Goal: Check status

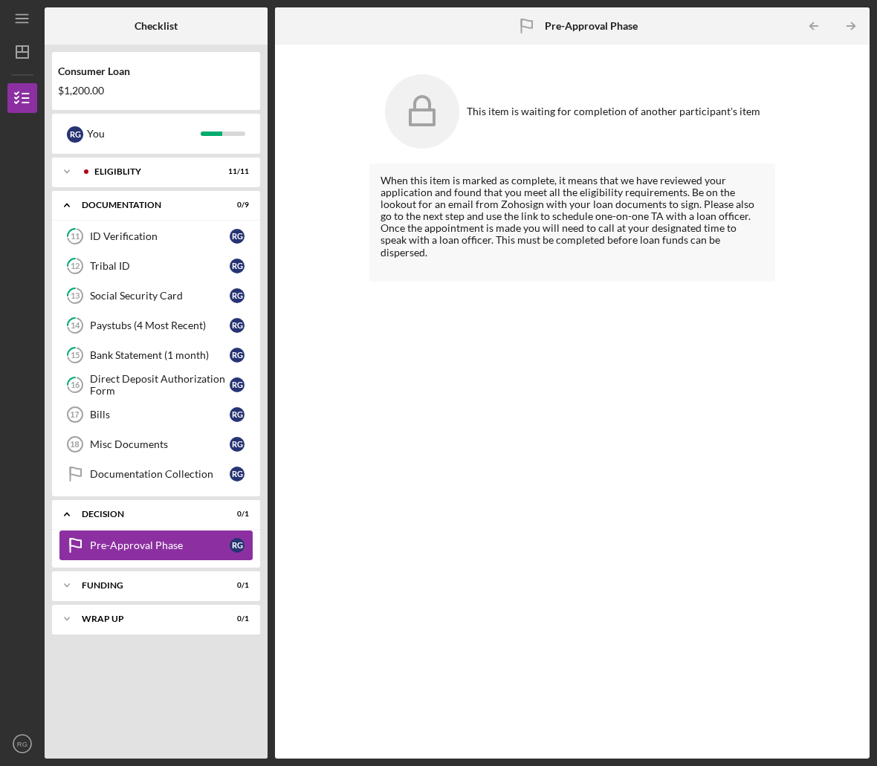
click at [155, 540] on div "Pre-Approval Phase" at bounding box center [160, 546] width 140 height 12
click at [138, 172] on div "Eligiblity" at bounding box center [167, 171] width 147 height 9
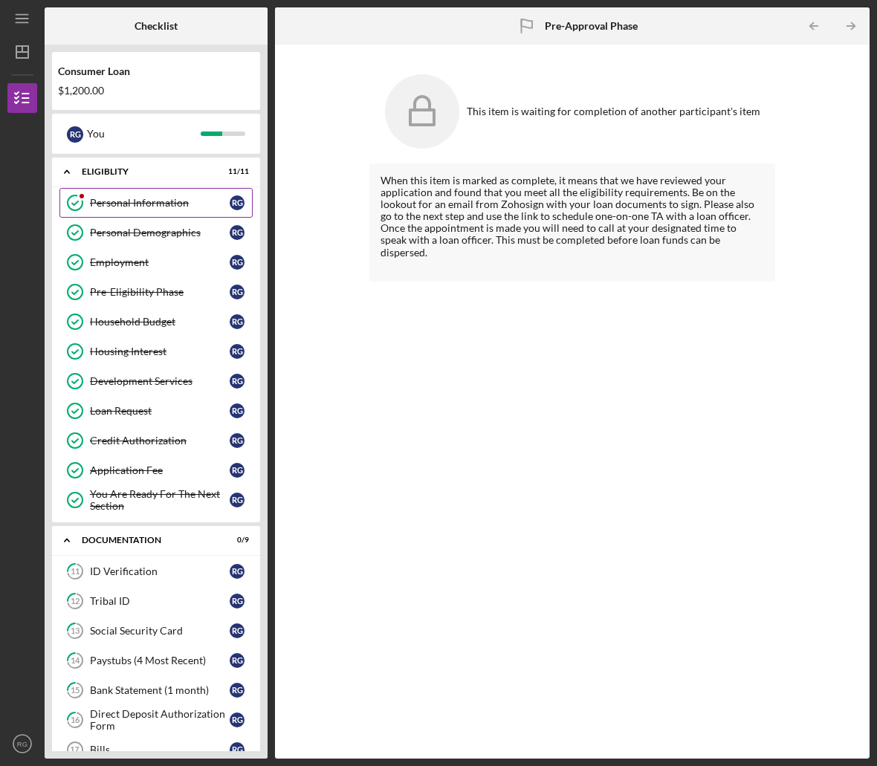
click at [143, 201] on div "Personal Information" at bounding box center [160, 203] width 140 height 12
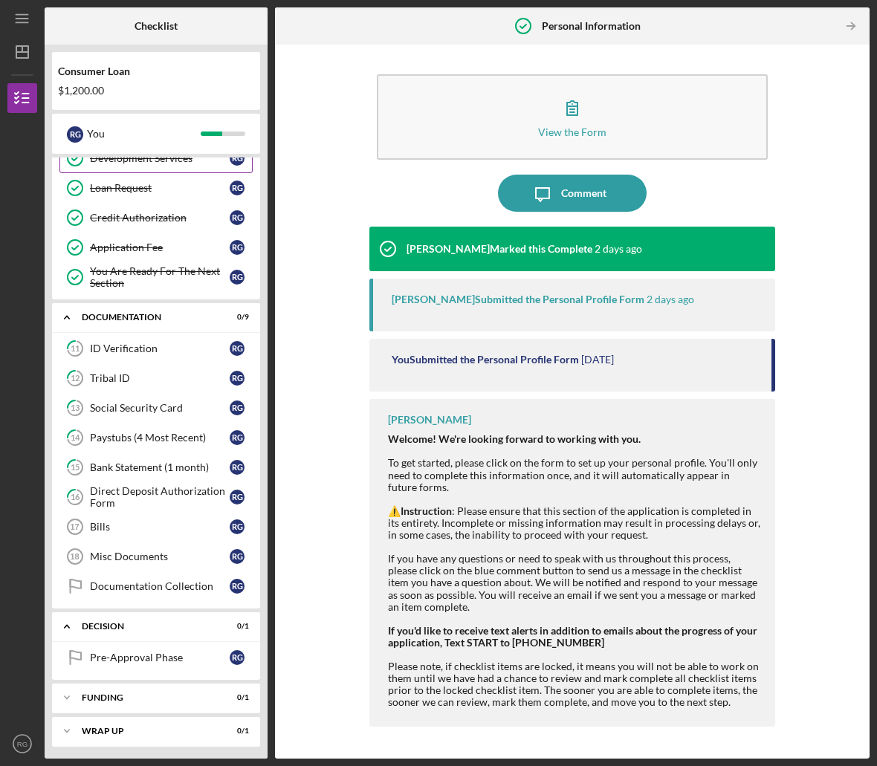
scroll to position [226, 0]
